Goal: Task Accomplishment & Management: Manage account settings

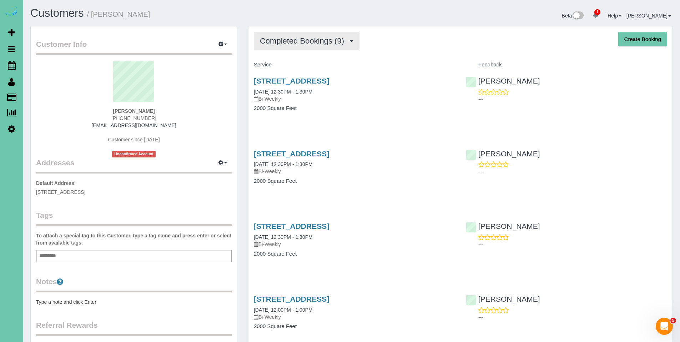
click at [298, 45] on span "Completed Bookings (9)" at bounding box center [304, 40] width 88 height 9
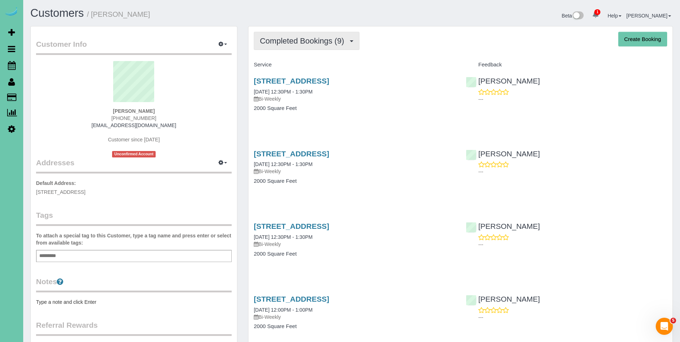
click at [296, 36] on span "Completed Bookings (9)" at bounding box center [304, 40] width 88 height 9
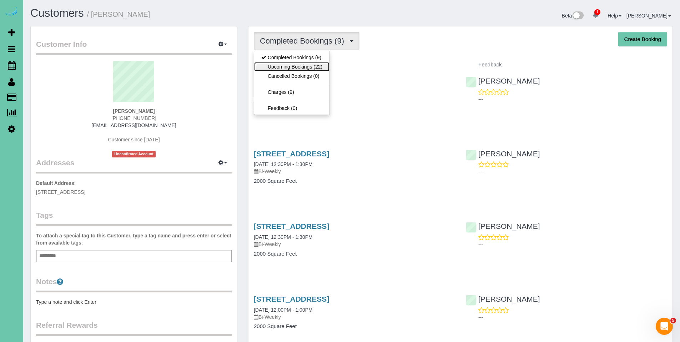
click at [295, 63] on link "Upcoming Bookings (22)" at bounding box center [291, 66] width 75 height 9
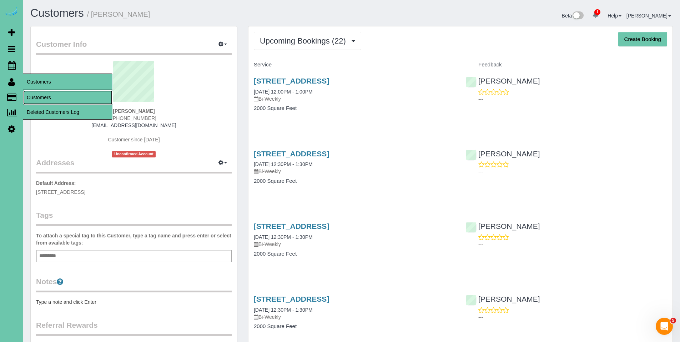
click at [40, 96] on link "Customers" at bounding box center [67, 97] width 89 height 14
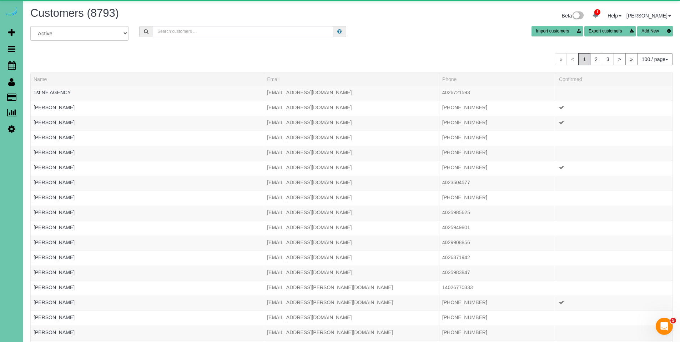
click at [216, 30] on input "text" at bounding box center [243, 31] width 180 height 11
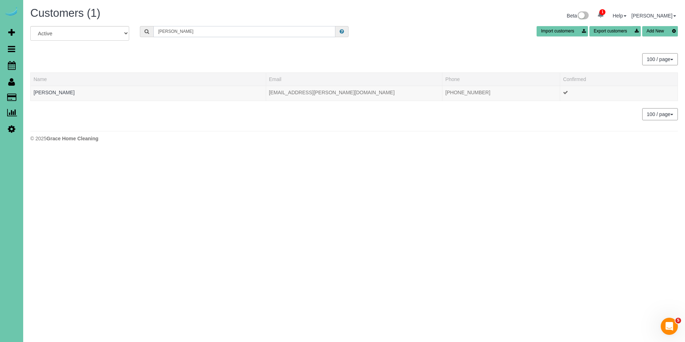
type input "[PERSON_NAME]"
click at [42, 91] on link "[PERSON_NAME]" at bounding box center [54, 93] width 41 height 6
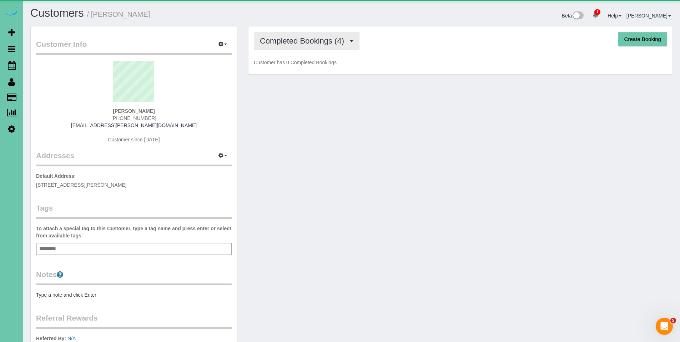
click at [303, 44] on span "Completed Bookings (4)" at bounding box center [304, 40] width 88 height 9
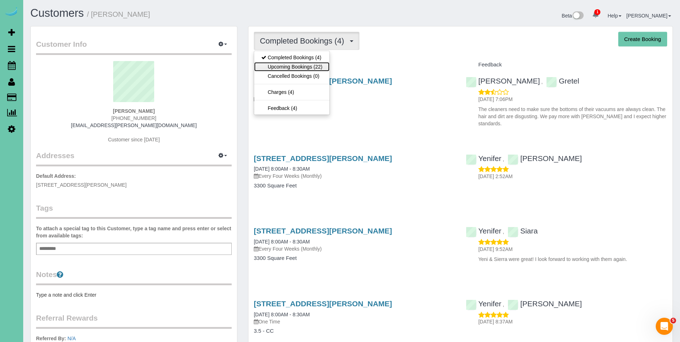
click at [293, 62] on link "Upcoming Bookings (22)" at bounding box center [291, 66] width 75 height 9
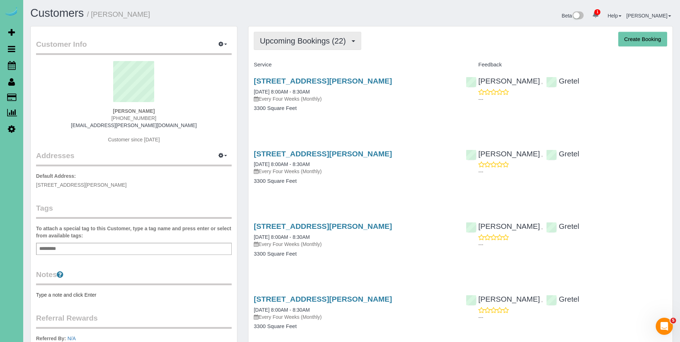
click at [303, 43] on span "Upcoming Bookings (22)" at bounding box center [305, 40] width 90 height 9
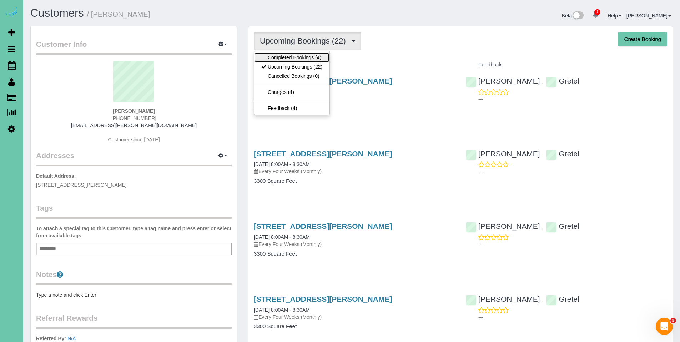
click at [295, 58] on link "Completed Bookings (4)" at bounding box center [291, 57] width 75 height 9
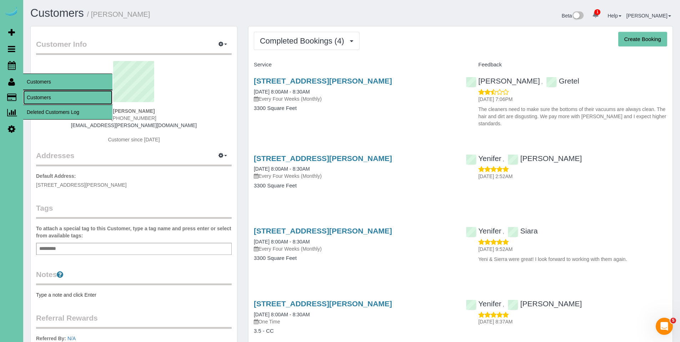
click at [44, 95] on link "Customers" at bounding box center [67, 97] width 89 height 14
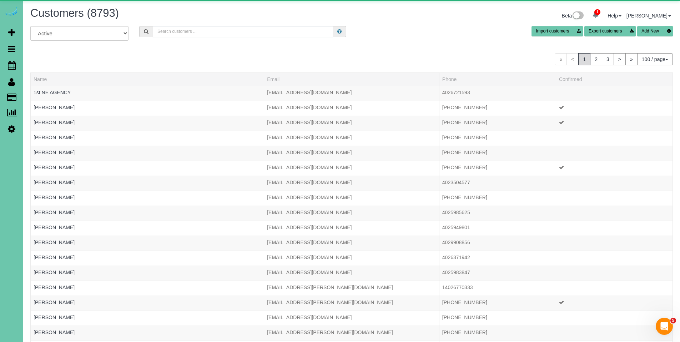
click at [187, 33] on input "text" at bounding box center [243, 31] width 180 height 11
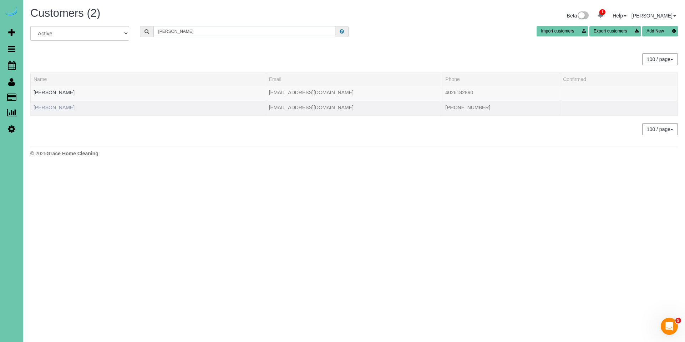
type input "[PERSON_NAME]"
click at [50, 110] on link "[PERSON_NAME]" at bounding box center [54, 108] width 41 height 6
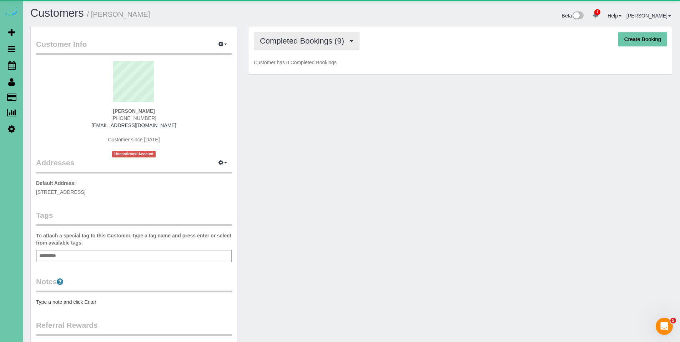
click at [277, 42] on span "Completed Bookings (9)" at bounding box center [304, 40] width 88 height 9
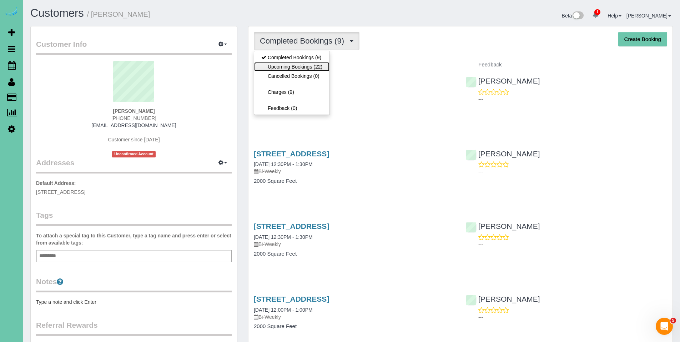
click at [281, 69] on link "Upcoming Bookings (22)" at bounding box center [291, 66] width 75 height 9
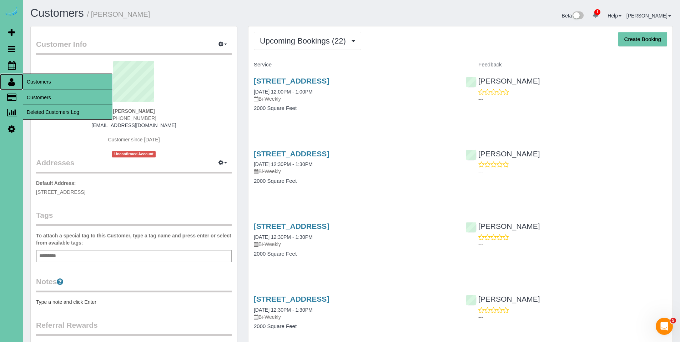
click at [6, 81] on link "Customers" at bounding box center [11, 81] width 23 height 16
click at [44, 96] on link "Customers" at bounding box center [67, 97] width 89 height 14
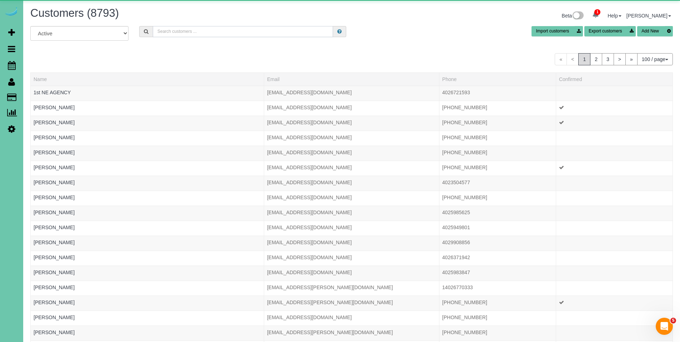
click at [201, 31] on input "text" at bounding box center [243, 31] width 180 height 11
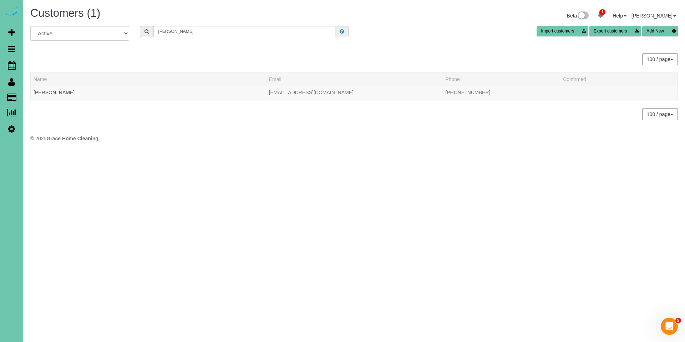
drag, startPoint x: 180, startPoint y: 32, endPoint x: 127, endPoint y: 30, distance: 52.8
click at [127, 30] on div "All Active Archived [PERSON_NAME] Import customers Export customers Add New" at bounding box center [354, 36] width 658 height 20
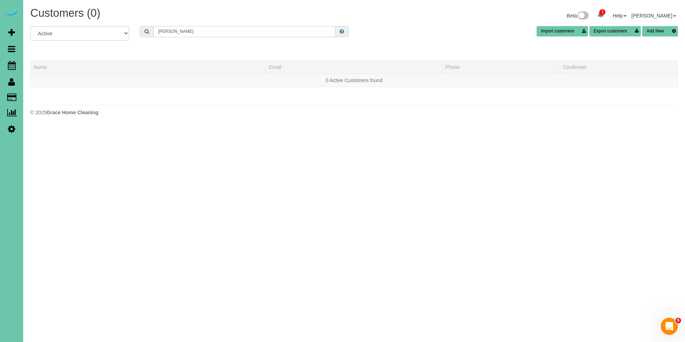
drag, startPoint x: 183, startPoint y: 34, endPoint x: 148, endPoint y: 31, distance: 35.1
click at [148, 31] on div "[PERSON_NAME]" at bounding box center [244, 31] width 209 height 11
type input "N"
drag, startPoint x: 201, startPoint y: 38, endPoint x: 153, endPoint y: 37, distance: 48.2
click at [153, 37] on div "All Active Archived [GEOGRAPHIC_DATA] Import customers Export customers Add New" at bounding box center [354, 36] width 658 height 20
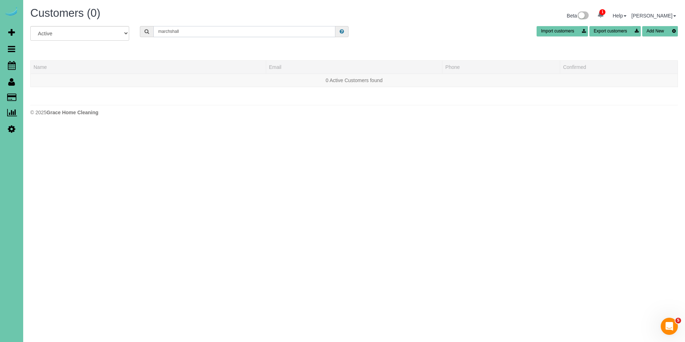
drag, startPoint x: 199, startPoint y: 29, endPoint x: 151, endPoint y: 31, distance: 48.2
click at [151, 31] on div "marchshall" at bounding box center [244, 31] width 209 height 11
click at [189, 30] on input "marchshall" at bounding box center [244, 31] width 182 height 11
drag, startPoint x: 295, startPoint y: 31, endPoint x: 169, endPoint y: 28, distance: 126.3
click at [172, 28] on input "marchshall" at bounding box center [244, 31] width 182 height 11
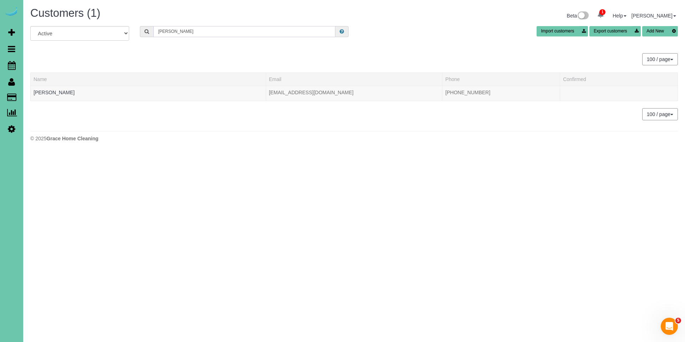
drag, startPoint x: 180, startPoint y: 30, endPoint x: 149, endPoint y: 30, distance: 31.0
click at [149, 30] on div "[PERSON_NAME]" at bounding box center [244, 31] width 209 height 11
drag, startPoint x: 187, startPoint y: 34, endPoint x: 147, endPoint y: 31, distance: 40.5
click at [147, 31] on div "[PERSON_NAME]" at bounding box center [244, 31] width 209 height 11
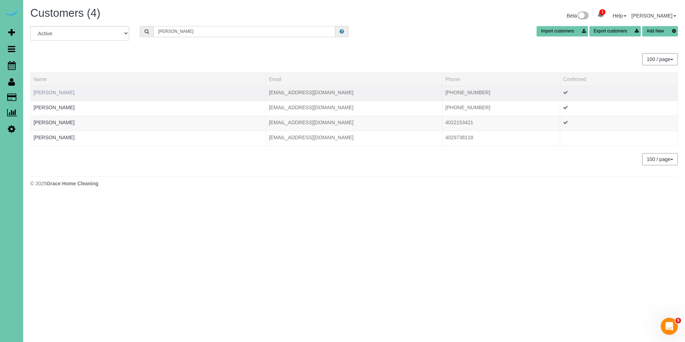
type input "[PERSON_NAME]"
click at [54, 90] on link "[PERSON_NAME]" at bounding box center [54, 93] width 41 height 6
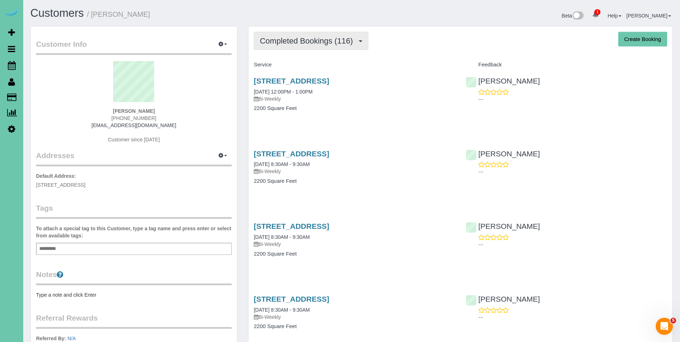
click at [309, 40] on span "Completed Bookings (116)" at bounding box center [308, 40] width 96 height 9
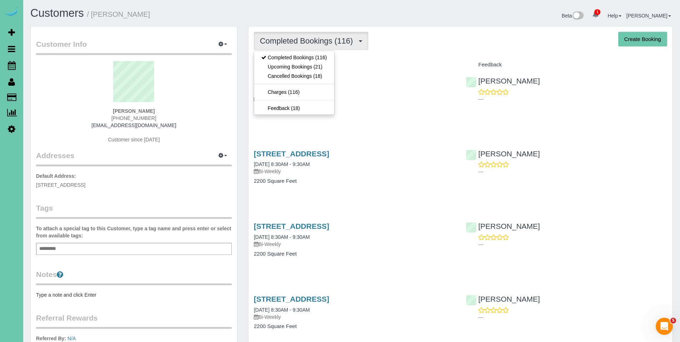
click at [371, 46] on div "Completed Bookings (116) Completed Bookings (116) Upcoming Bookings (21) Cancel…" at bounding box center [460, 41] width 413 height 18
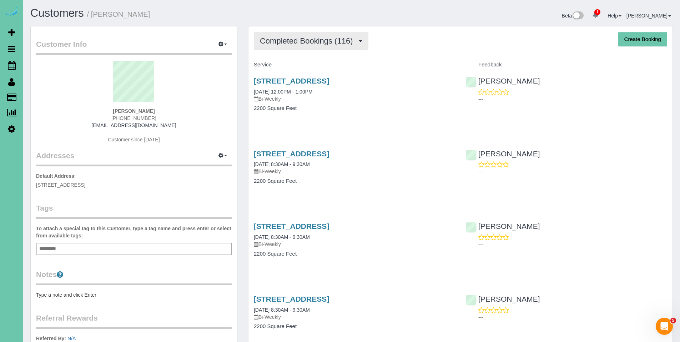
click at [303, 46] on button "Completed Bookings (116)" at bounding box center [311, 41] width 115 height 18
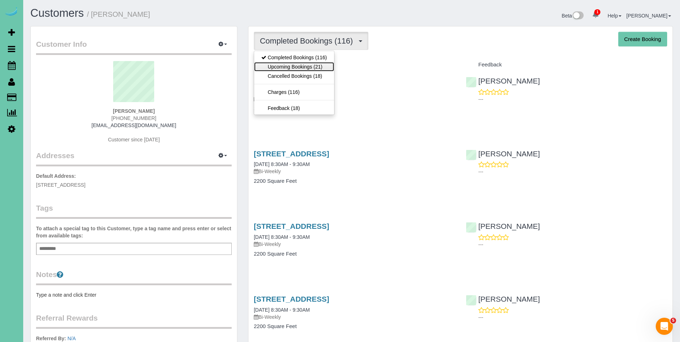
click at [295, 67] on link "Upcoming Bookings (21)" at bounding box center [294, 66] width 80 height 9
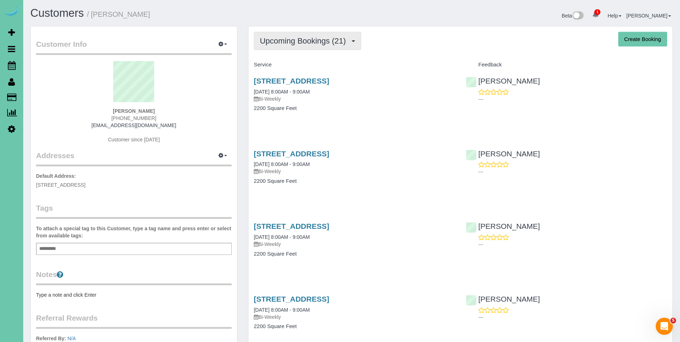
click at [295, 46] on button "Upcoming Bookings (21)" at bounding box center [307, 41] width 107 height 18
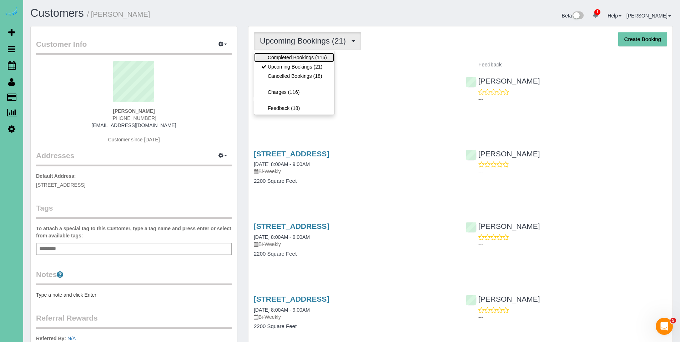
click at [292, 57] on link "Completed Bookings (116)" at bounding box center [294, 57] width 80 height 9
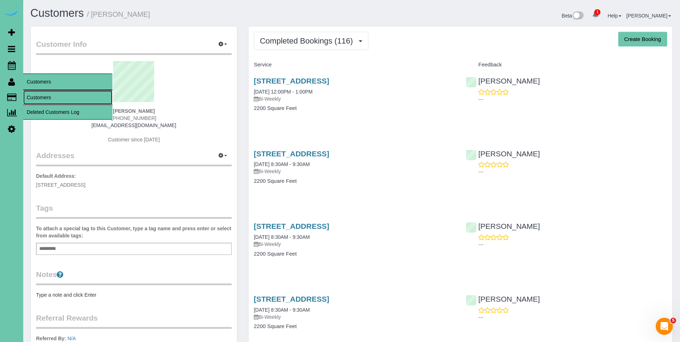
click at [45, 95] on link "Customers" at bounding box center [67, 97] width 89 height 14
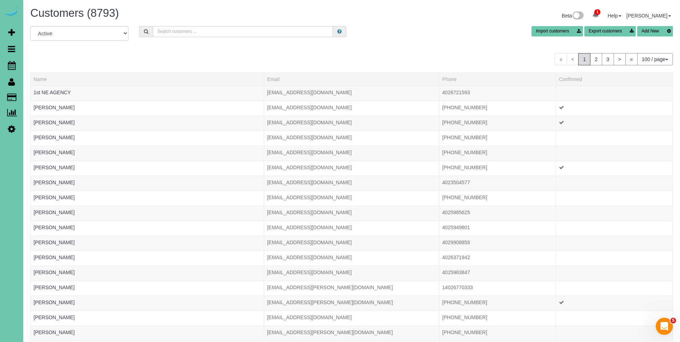
click at [256, 34] on input "text" at bounding box center [243, 31] width 180 height 11
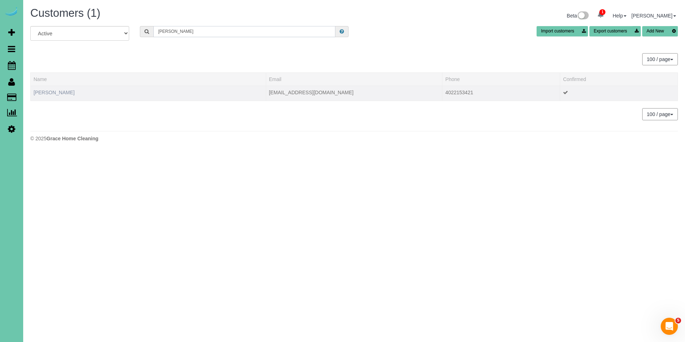
type input "[PERSON_NAME]"
click at [51, 92] on link "[PERSON_NAME]" at bounding box center [54, 93] width 41 height 6
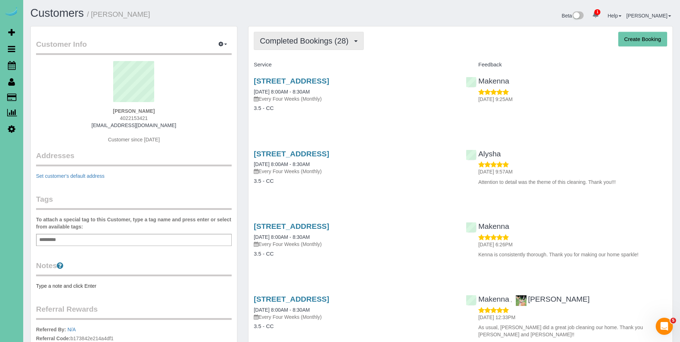
click at [306, 43] on span "Completed Bookings (28)" at bounding box center [306, 40] width 92 height 9
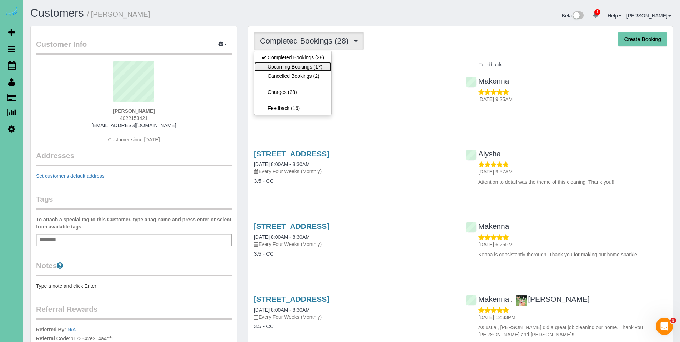
click at [293, 65] on link "Upcoming Bookings (17)" at bounding box center [292, 66] width 77 height 9
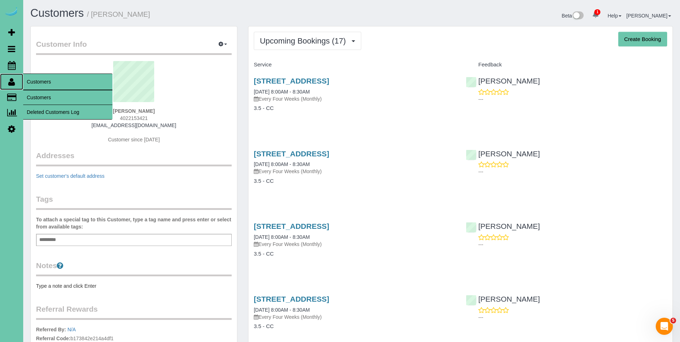
click at [12, 85] on icon at bounding box center [11, 81] width 7 height 9
click at [37, 96] on link "Customers" at bounding box center [67, 97] width 89 height 14
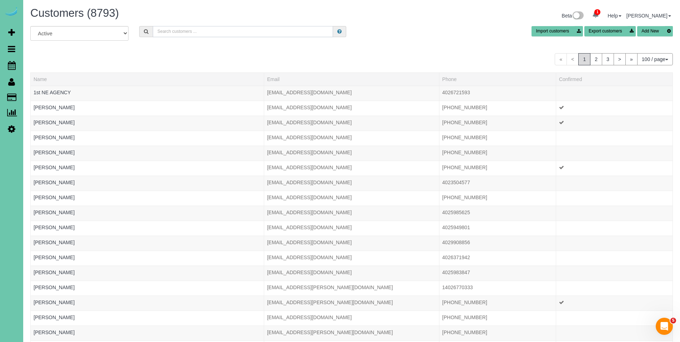
click at [186, 28] on input "text" at bounding box center [243, 31] width 180 height 11
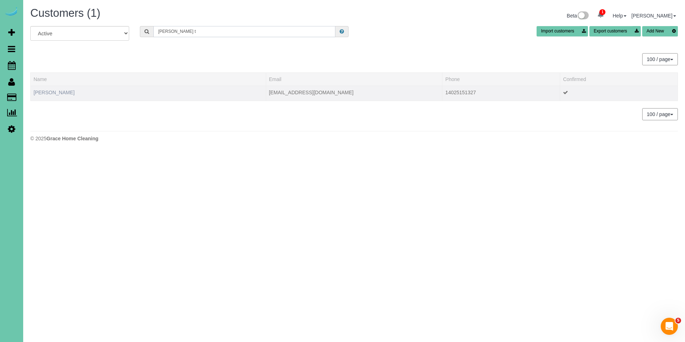
type input "[PERSON_NAME] t"
click at [50, 91] on link "[PERSON_NAME]" at bounding box center [54, 93] width 41 height 6
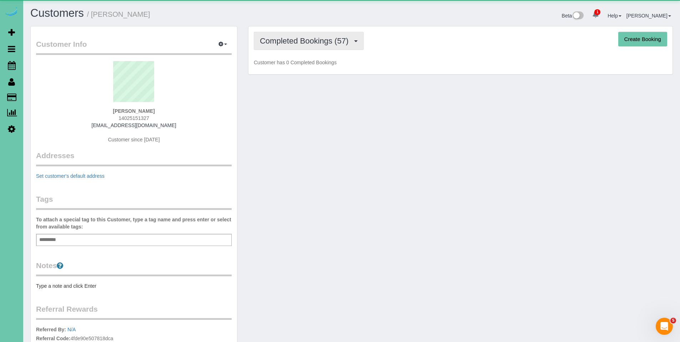
click at [298, 38] on span "Completed Bookings (57)" at bounding box center [306, 40] width 92 height 9
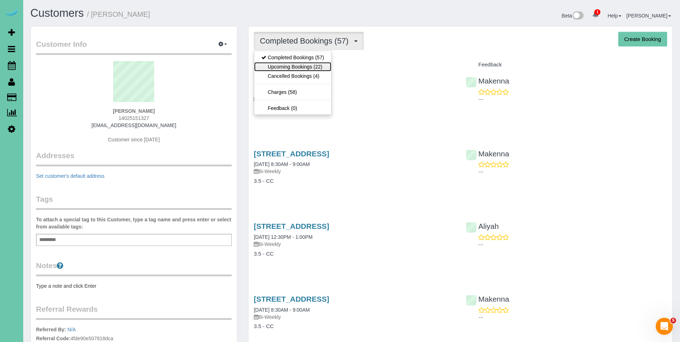
click at [298, 64] on link "Upcoming Bookings (22)" at bounding box center [292, 66] width 77 height 9
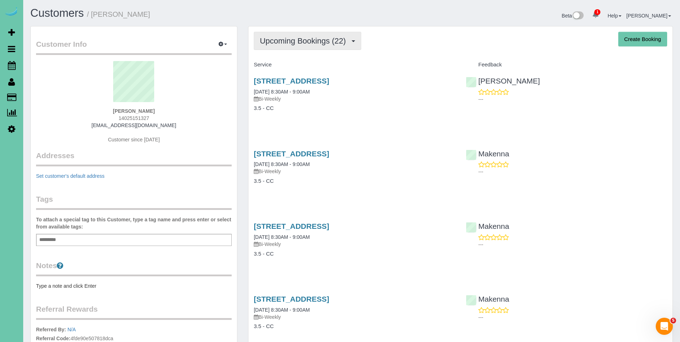
click at [312, 40] on span "Upcoming Bookings (22)" at bounding box center [305, 40] width 90 height 9
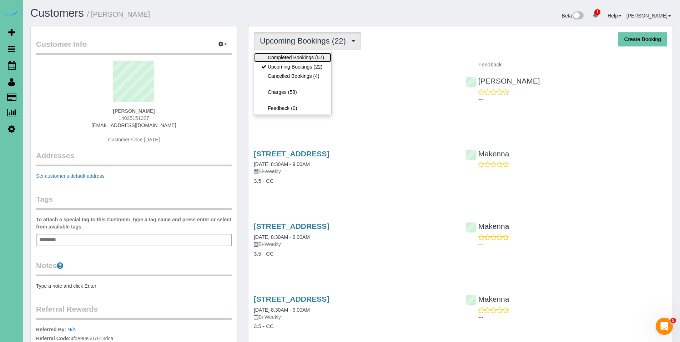
click at [302, 59] on link "Completed Bookings (57)" at bounding box center [292, 57] width 77 height 9
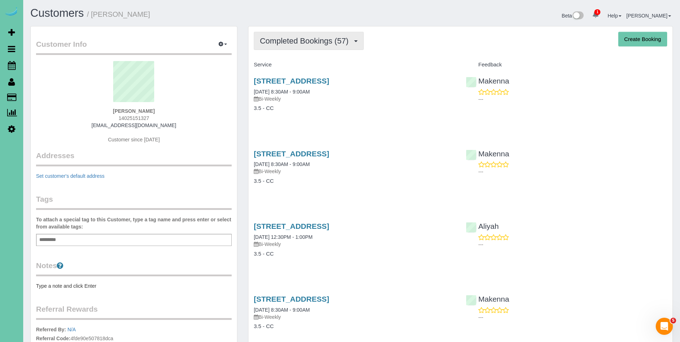
click at [279, 46] on button "Completed Bookings (57)" at bounding box center [309, 41] width 110 height 18
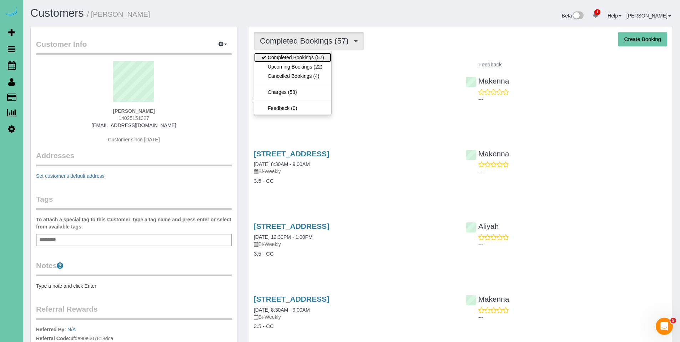
click at [278, 57] on link "Completed Bookings (57)" at bounding box center [292, 57] width 77 height 9
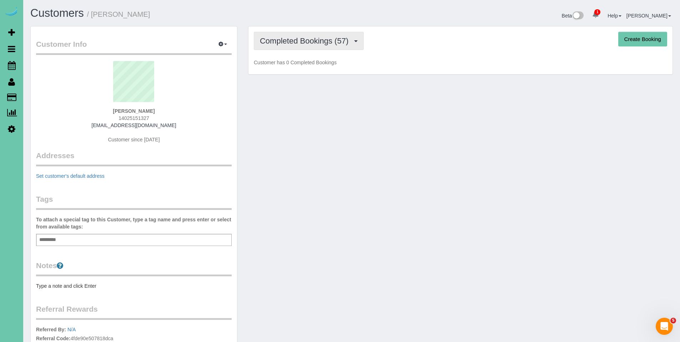
click at [283, 42] on span "Completed Bookings (57)" at bounding box center [306, 40] width 92 height 9
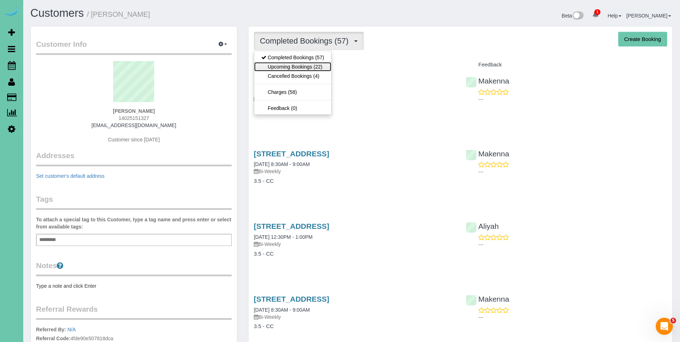
click at [282, 67] on link "Upcoming Bookings (22)" at bounding box center [292, 66] width 77 height 9
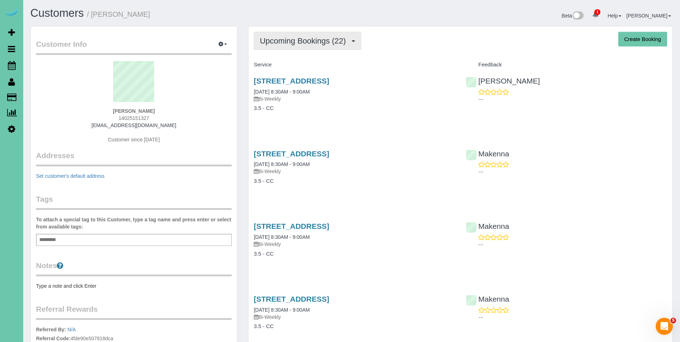
click at [299, 39] on span "Upcoming Bookings (22)" at bounding box center [305, 40] width 90 height 9
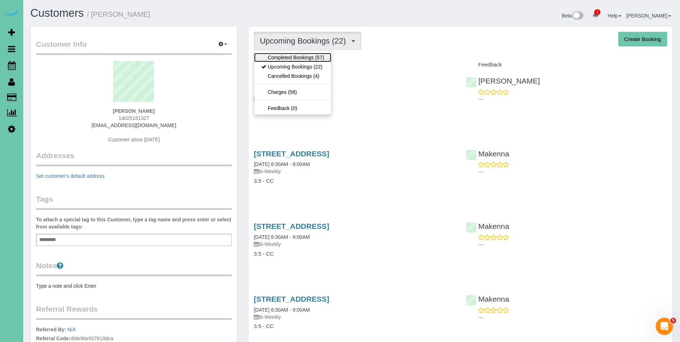
click at [293, 57] on link "Completed Bookings (57)" at bounding box center [292, 57] width 77 height 9
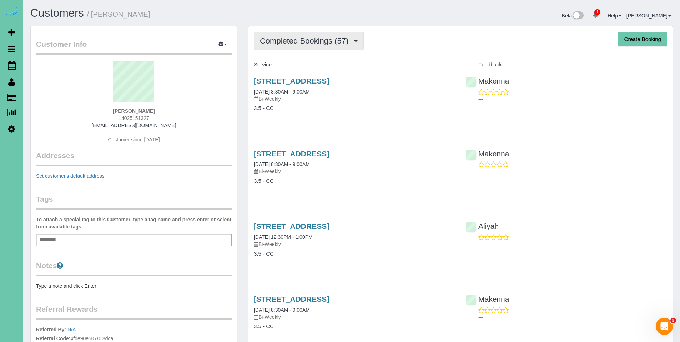
click at [284, 42] on span "Completed Bookings (57)" at bounding box center [306, 40] width 92 height 9
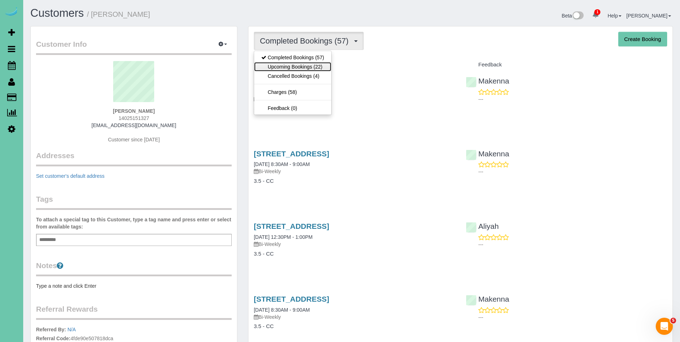
click at [283, 65] on link "Upcoming Bookings (22)" at bounding box center [292, 66] width 77 height 9
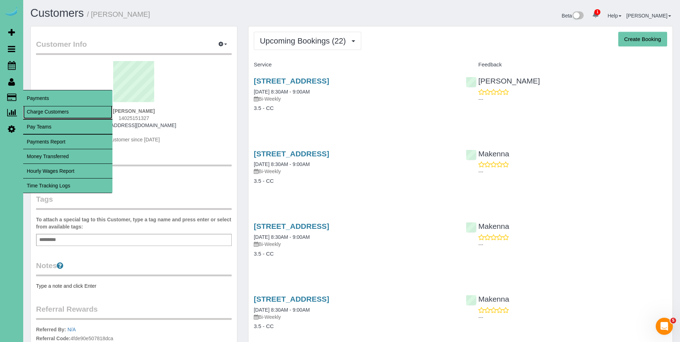
click at [48, 111] on link "Charge Customers" at bounding box center [67, 112] width 89 height 14
select select
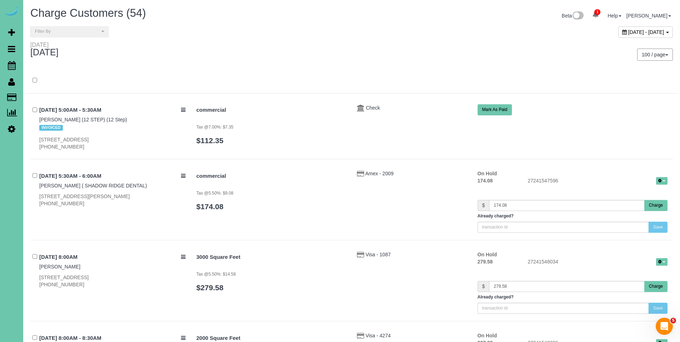
click at [622, 32] on icon at bounding box center [624, 32] width 5 height 5
type input "**********"
click at [622, 32] on icon at bounding box center [624, 32] width 5 height 5
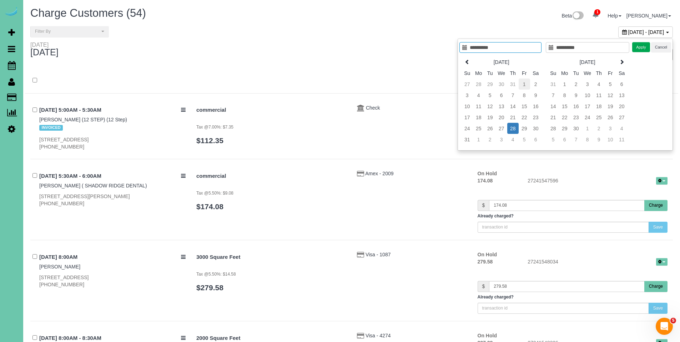
type input "**********"
click at [526, 86] on td "1" at bounding box center [523, 83] width 11 height 11
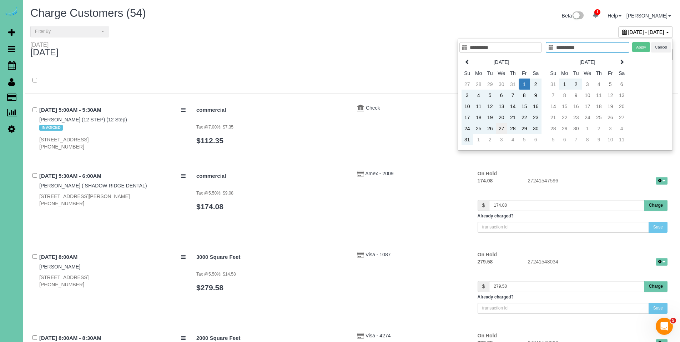
type input "**********"
click at [500, 128] on td "27" at bounding box center [501, 128] width 11 height 11
type input "**********"
click at [638, 51] on button "Apply" at bounding box center [641, 47] width 18 height 10
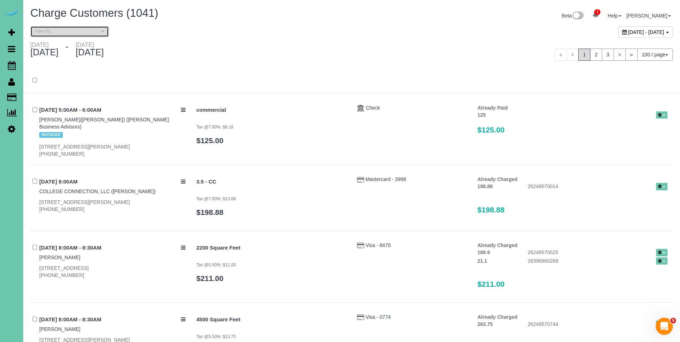
click at [72, 33] on span "Filter By" at bounding box center [67, 32] width 65 height 6
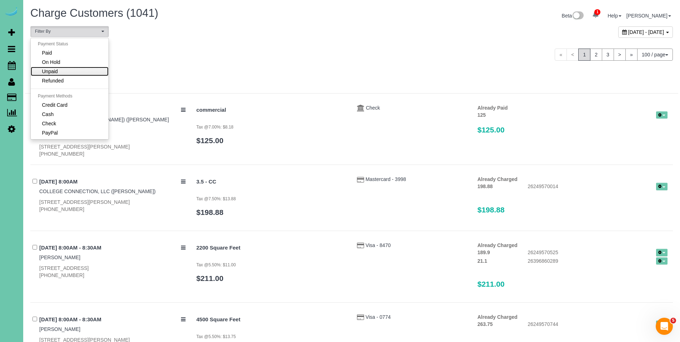
click at [69, 74] on link "Unpaid" at bounding box center [70, 71] width 78 height 9
select select "******"
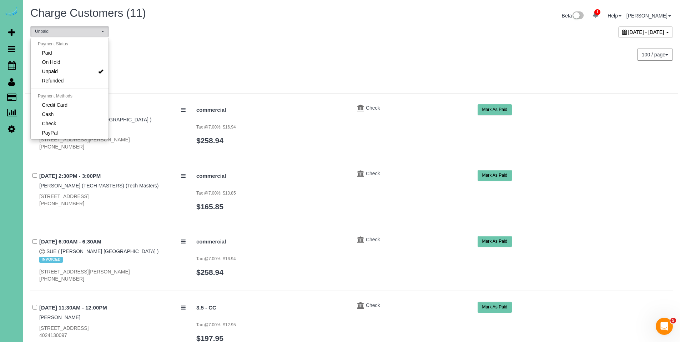
click at [364, 61] on div "100 / page 10 / page 20 / page 30 / page 40 / page 50 / page 100 / page" at bounding box center [514, 54] width 326 height 26
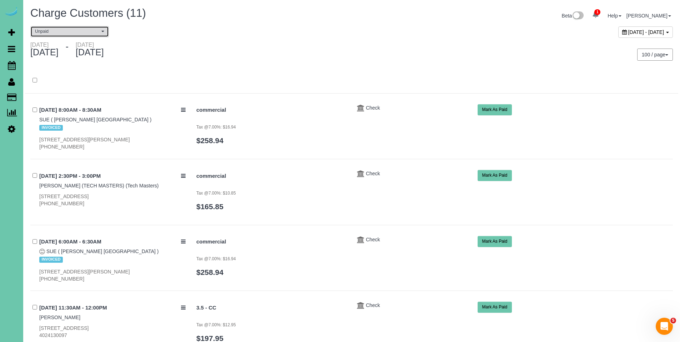
click at [82, 34] on button "Unpaid" at bounding box center [69, 31] width 78 height 11
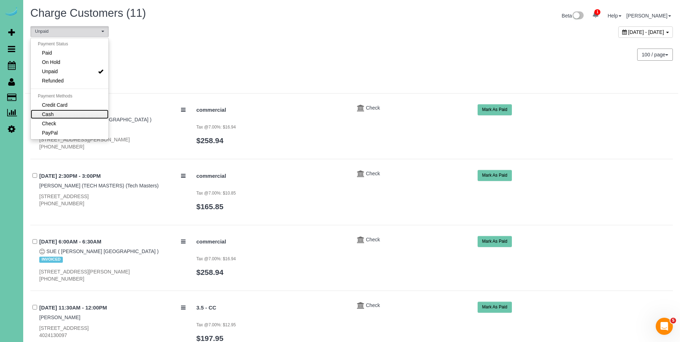
click at [68, 115] on link "Cash" at bounding box center [70, 114] width 78 height 9
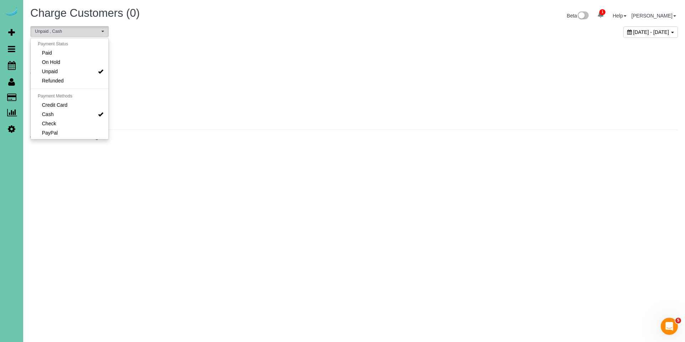
click at [623, 35] on div "[DATE] - [DATE]" at bounding box center [650, 31] width 55 height 11
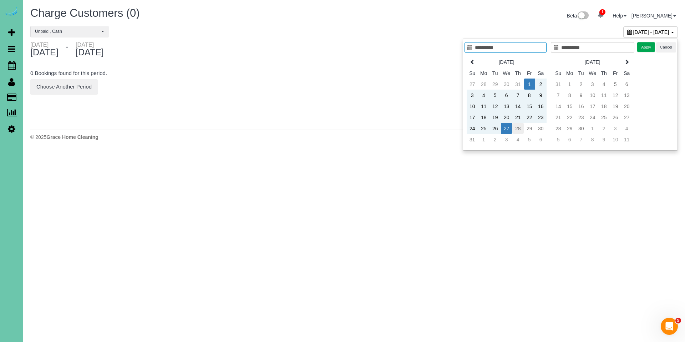
type input "**********"
click at [514, 130] on td "28" at bounding box center [517, 128] width 11 height 11
type input "**********"
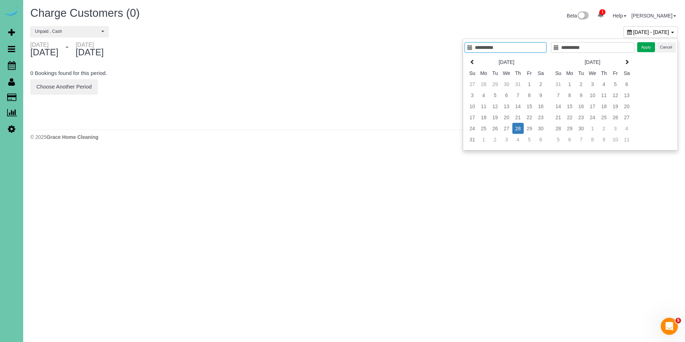
click at [650, 41] on div "**********" at bounding box center [570, 95] width 215 height 112
click at [647, 50] on button "Apply" at bounding box center [646, 47] width 18 height 10
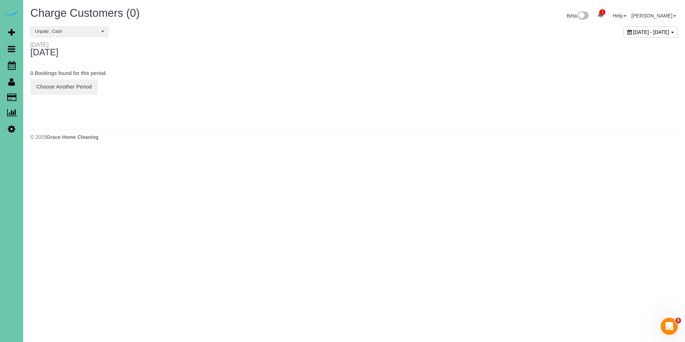
click at [627, 33] on icon at bounding box center [629, 32] width 5 height 5
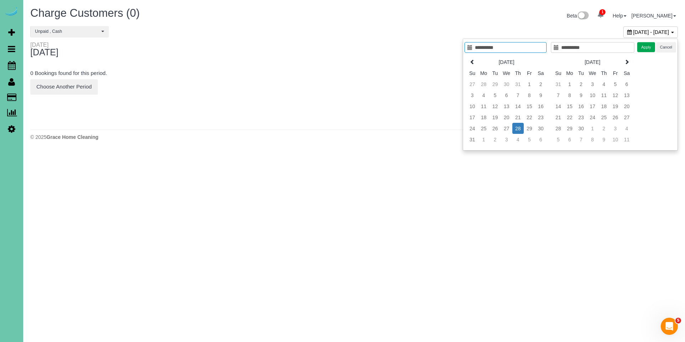
type input "**********"
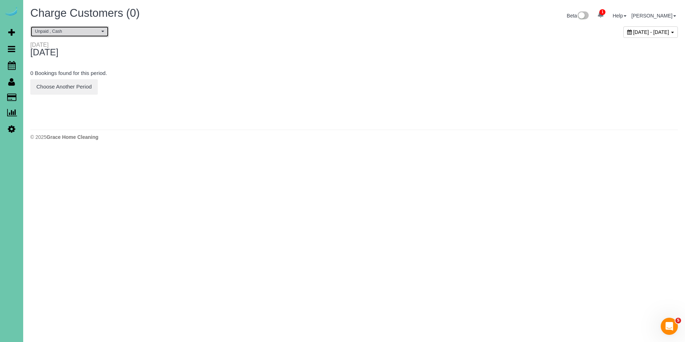
click at [73, 30] on span "Unpaid , Cash" at bounding box center [67, 32] width 65 height 6
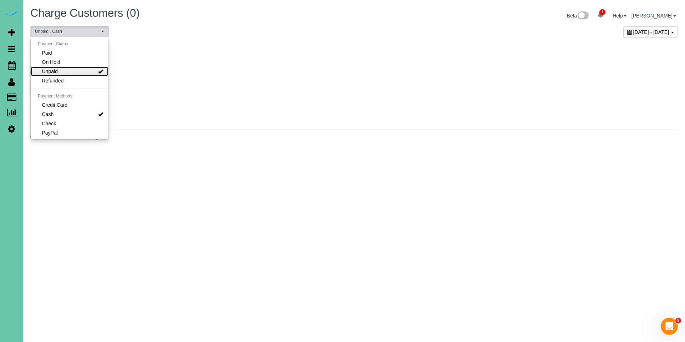
click at [78, 70] on link "Unpaid" at bounding box center [70, 71] width 78 height 9
select select "****"
click at [91, 114] on link "Cash" at bounding box center [70, 114] width 78 height 9
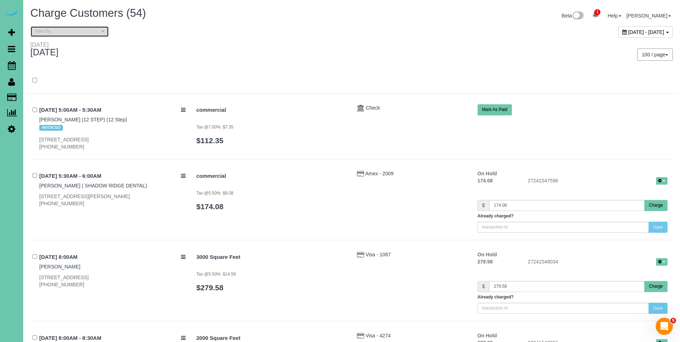
click at [64, 32] on span "Filter By" at bounding box center [67, 32] width 65 height 6
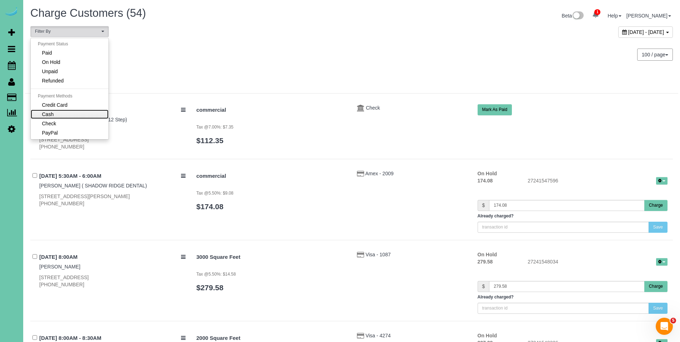
click at [67, 113] on link "Cash" at bounding box center [70, 114] width 78 height 9
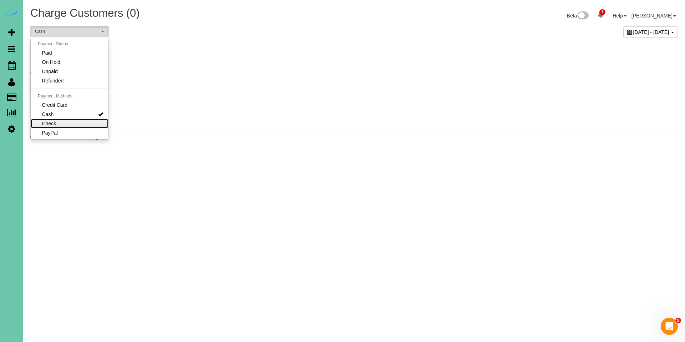
click at [82, 123] on link "Check" at bounding box center [70, 123] width 78 height 9
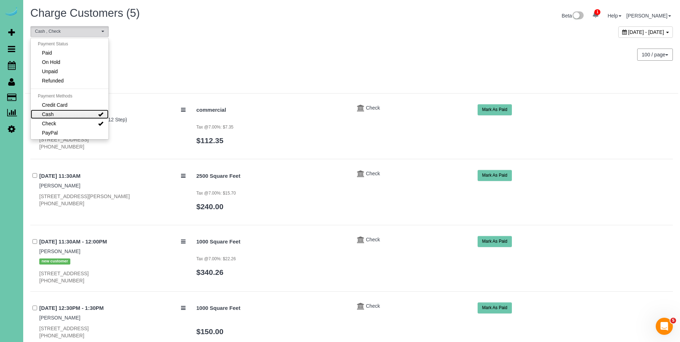
click at [78, 117] on link "Cash" at bounding box center [70, 114] width 78 height 9
select select "*****"
click at [403, 41] on div "100 / page 10 / page 20 / page 30 / page 40 / page 50 / page 100 / page" at bounding box center [514, 54] width 326 height 26
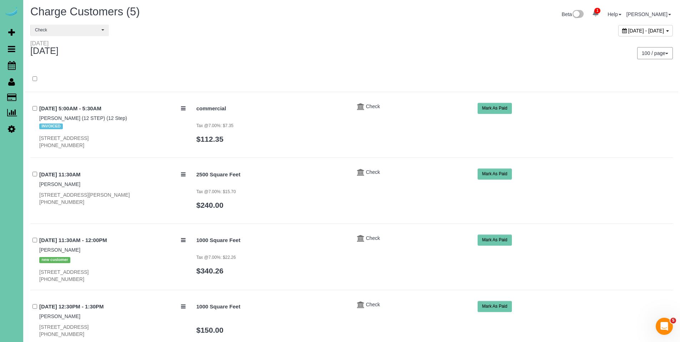
scroll to position [3, 0]
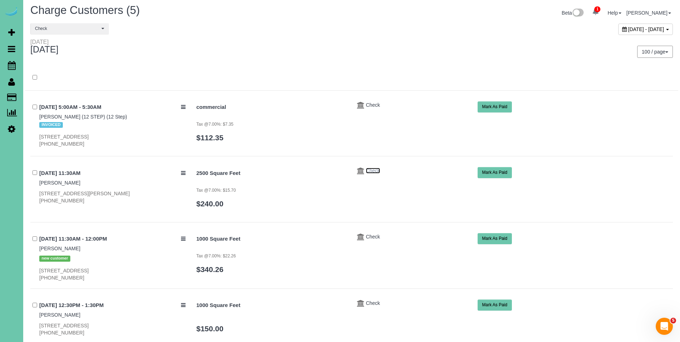
click at [371, 172] on span "Check" at bounding box center [373, 171] width 14 height 6
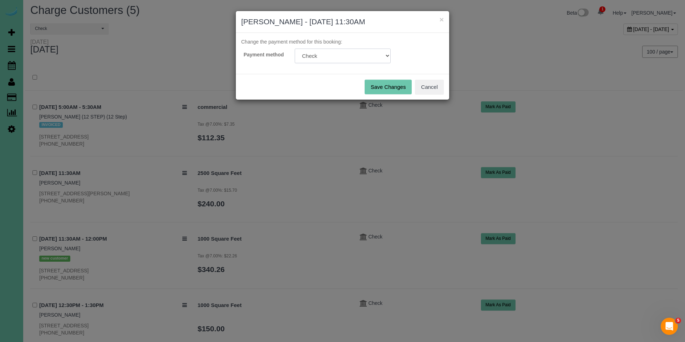
click at [340, 50] on select "Add Credit Card ─────────────── Cash Check Paypal" at bounding box center [343, 56] width 96 height 15
select select "string:cash"
click at [295, 49] on select "Add Credit Card ─────────────── Cash Check Paypal" at bounding box center [343, 56] width 96 height 15
click at [387, 91] on button "Save Changes" at bounding box center [388, 87] width 47 height 15
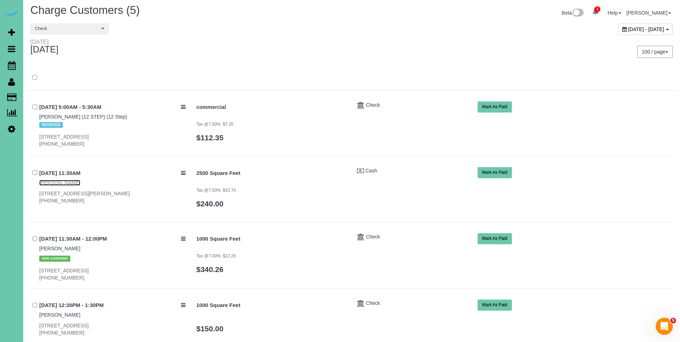
click at [58, 182] on link "[PERSON_NAME]" at bounding box center [59, 183] width 41 height 6
click at [495, 174] on button "Mark As Paid" at bounding box center [494, 172] width 35 height 11
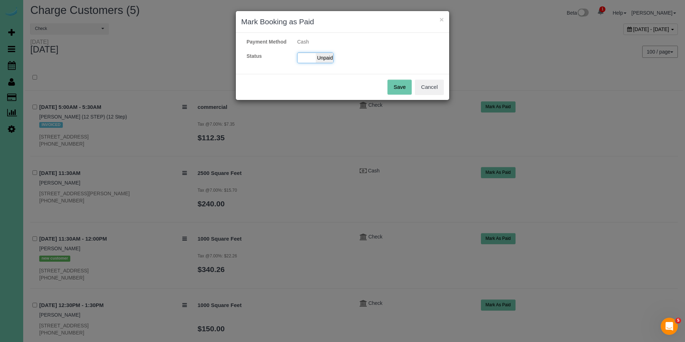
click at [326, 63] on span "Unpaid" at bounding box center [325, 58] width 18 height 10
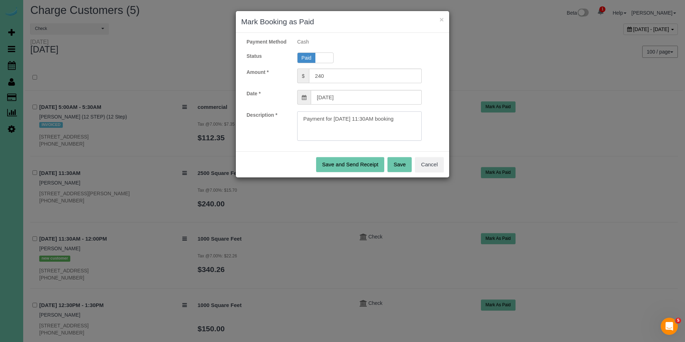
click at [417, 128] on textarea at bounding box center [359, 125] width 125 height 29
type textarea "Payment for [DATE] 11:30AM booking. Cash."
click at [401, 169] on button "Save" at bounding box center [399, 164] width 24 height 15
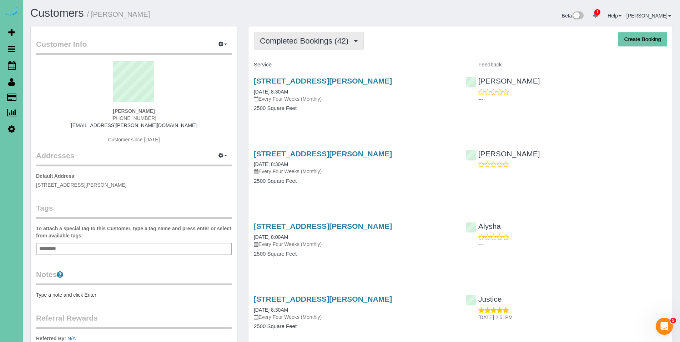
click at [304, 49] on button "Completed Bookings (42)" at bounding box center [309, 41] width 110 height 18
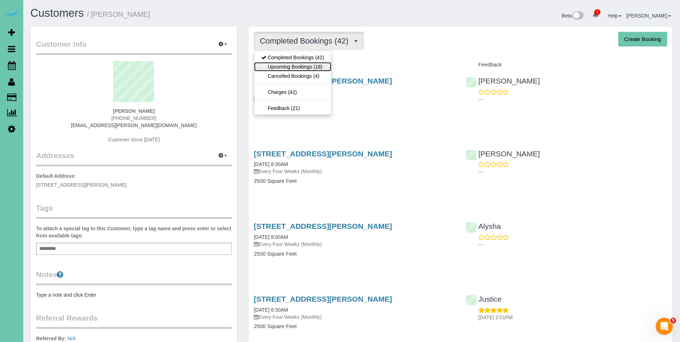
click at [296, 64] on link "Upcoming Bookings (18)" at bounding box center [292, 66] width 77 height 9
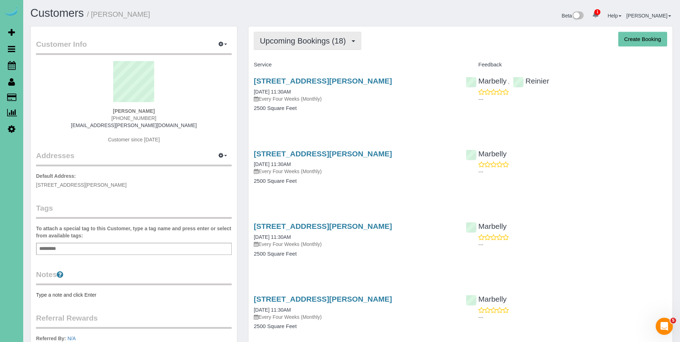
click at [292, 40] on span "Upcoming Bookings (18)" at bounding box center [305, 40] width 90 height 9
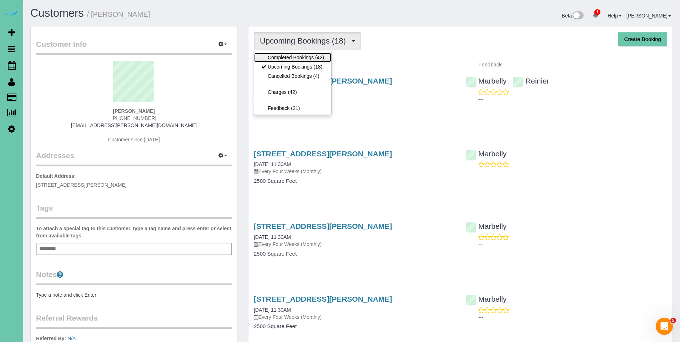
click at [290, 56] on link "Completed Bookings (42)" at bounding box center [292, 57] width 77 height 9
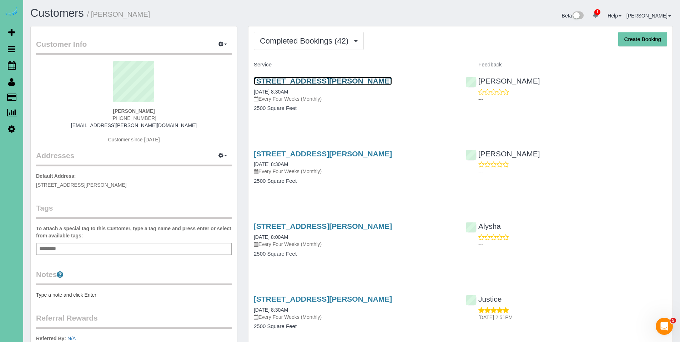
click at [323, 83] on link "15433 Seward Street, Omaha, NE 68154" at bounding box center [323, 81] width 138 height 8
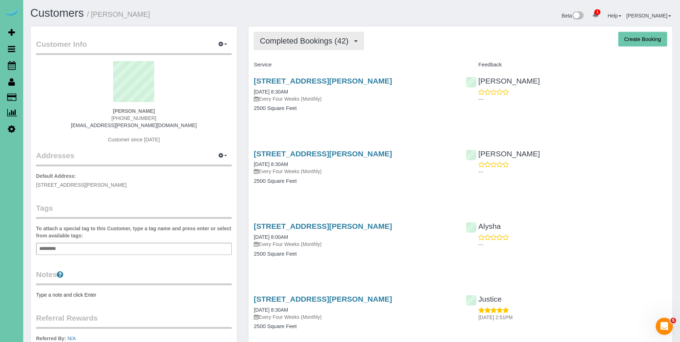
click at [304, 44] on span "Completed Bookings (42)" at bounding box center [306, 40] width 92 height 9
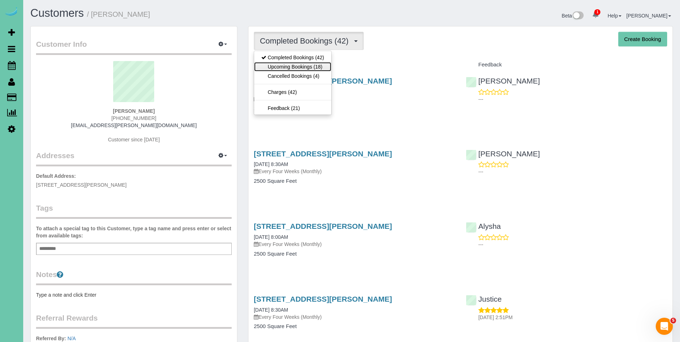
click at [297, 67] on link "Upcoming Bookings (18)" at bounding box center [292, 66] width 77 height 9
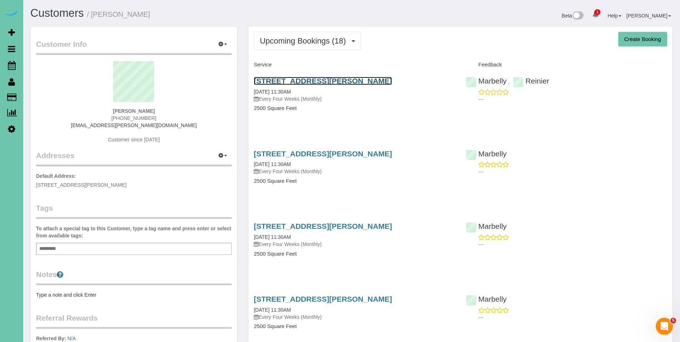
click at [291, 79] on link "15433 Seward Street, Omaha, NE 68154" at bounding box center [323, 81] width 138 height 8
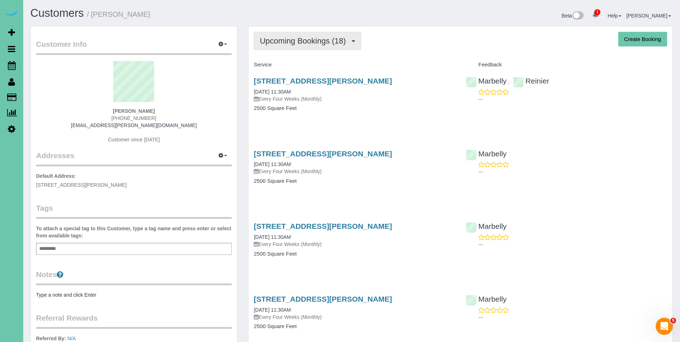
click at [306, 39] on span "Upcoming Bookings (18)" at bounding box center [305, 40] width 90 height 9
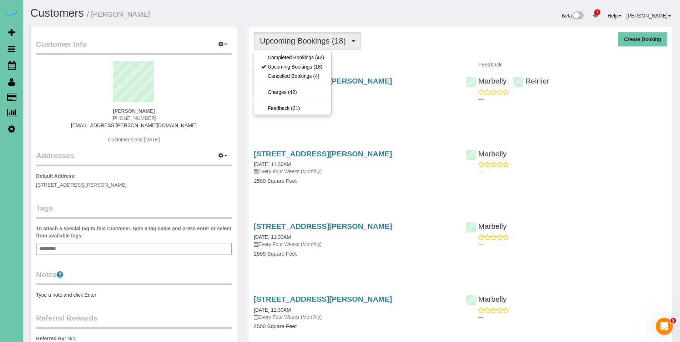
click at [367, 39] on div "Upcoming Bookings (18) Completed Bookings (42) Upcoming Bookings (18) Cancelled…" at bounding box center [460, 41] width 413 height 18
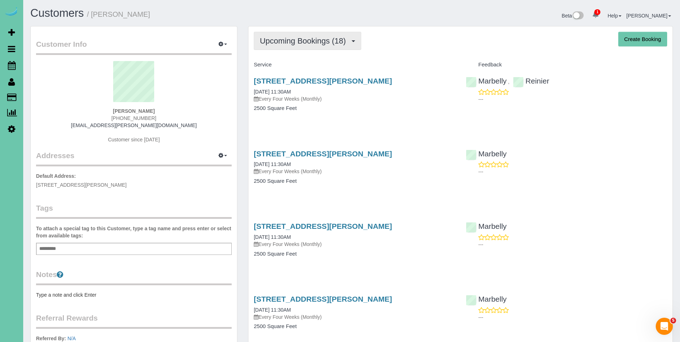
click at [309, 43] on span "Upcoming Bookings (18)" at bounding box center [305, 40] width 90 height 9
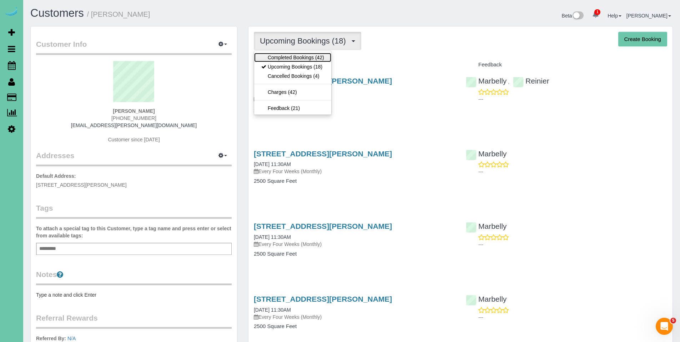
click at [298, 59] on link "Completed Bookings (42)" at bounding box center [292, 57] width 77 height 9
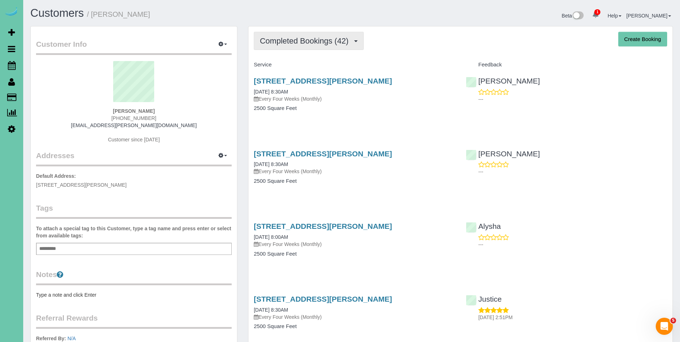
click at [291, 47] on button "Completed Bookings (42)" at bounding box center [309, 41] width 110 height 18
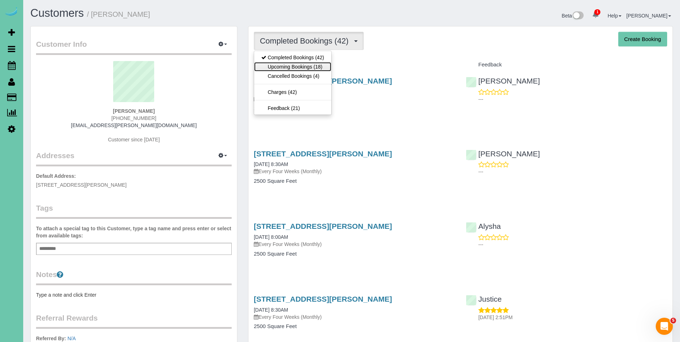
click at [290, 65] on link "Upcoming Bookings (18)" at bounding box center [292, 66] width 77 height 9
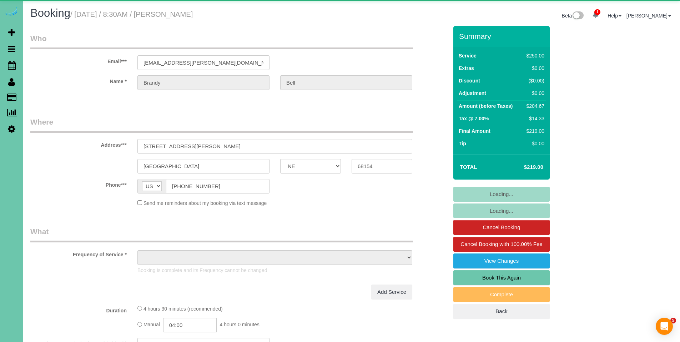
select select "NE"
select select "object:670"
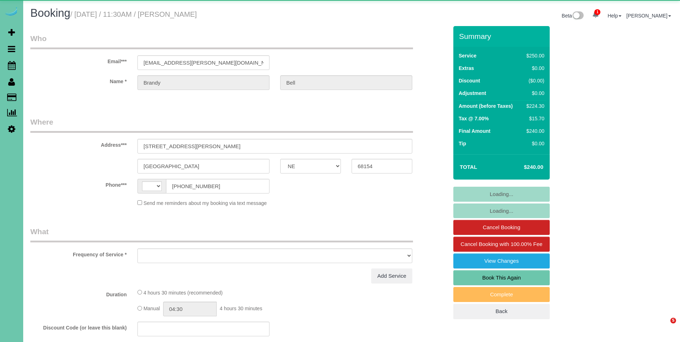
select select "NE"
select select "string:US"
select select "object:653"
